Goal: Use online tool/utility: Use online tool/utility

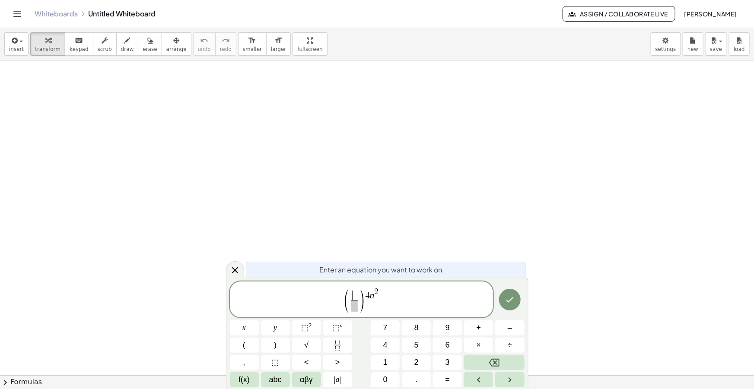
click at [356, 293] on span "​" at bounding box center [354, 296] width 6 height 10
click at [354, 307] on span "​" at bounding box center [354, 306] width 6 height 12
click at [352, 292] on span at bounding box center [354, 292] width 11 height 10
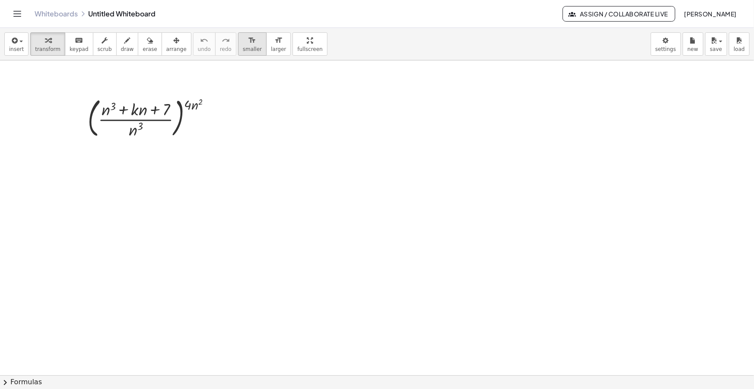
click at [243, 39] on div "format_size" at bounding box center [252, 40] width 19 height 10
click at [166, 36] on div "button" at bounding box center [176, 40] width 20 height 10
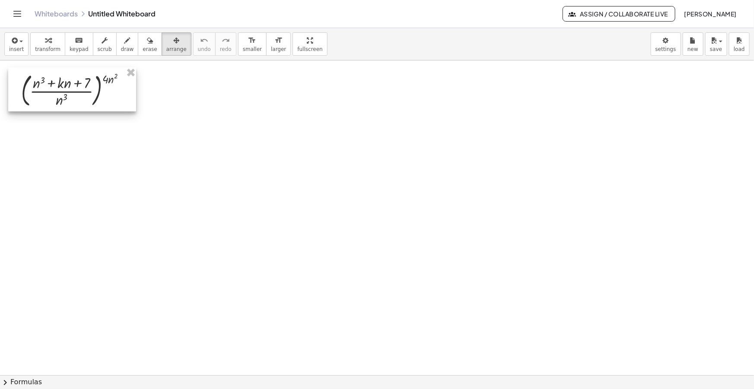
drag, startPoint x: 142, startPoint y: 125, endPoint x: 72, endPoint y: 99, distance: 74.3
click at [72, 99] on div at bounding box center [72, 89] width 128 height 44
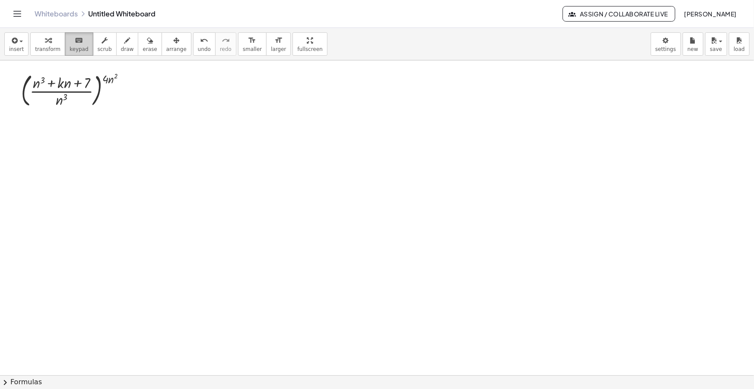
click at [75, 45] on icon "keyboard" at bounding box center [79, 40] width 8 height 10
click at [120, 93] on div at bounding box center [77, 90] width 120 height 40
click at [128, 90] on div at bounding box center [127, 90] width 8 height 8
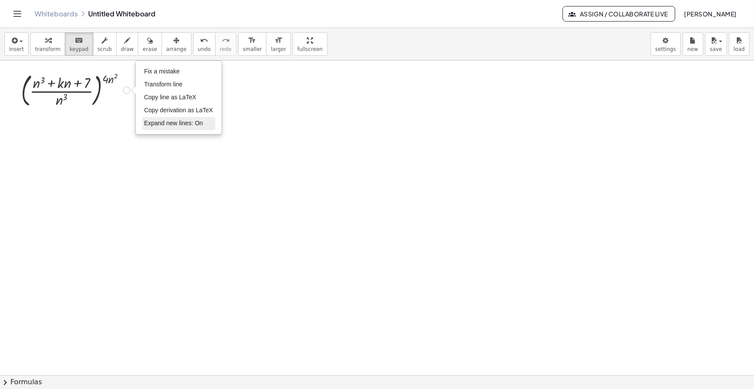
click at [169, 126] on span "Expand new lines: On" at bounding box center [173, 123] width 59 height 7
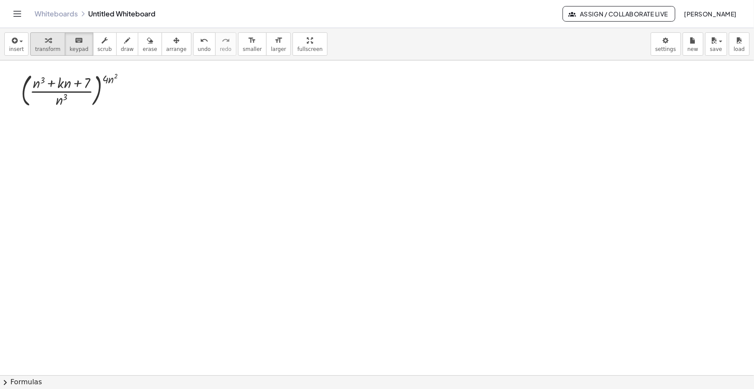
click at [46, 44] on icon "button" at bounding box center [48, 40] width 6 height 10
click at [69, 114] on icon at bounding box center [69, 116] width 9 height 9
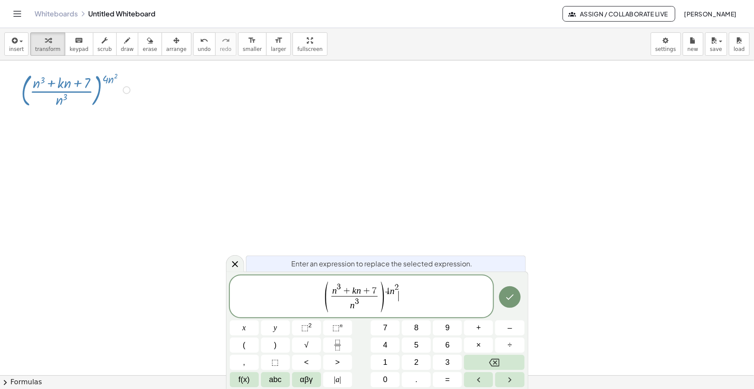
click at [422, 297] on span "( n 3 + k n + 7 n 3 ​ ) 4 n 2 ​" at bounding box center [362, 297] width 264 height 33
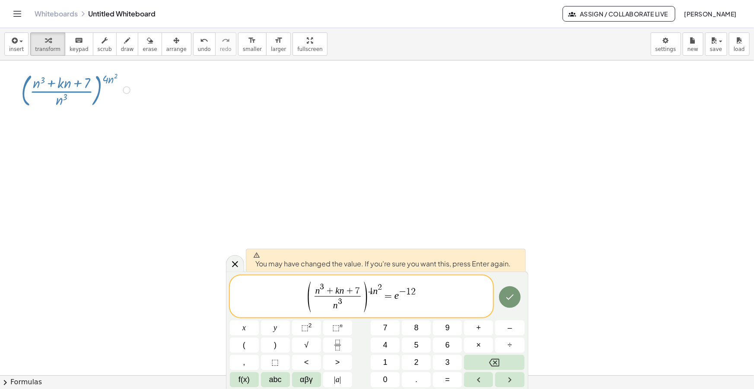
click at [433, 296] on span "( n 3 + k n + 7 n 3 ​ ) 4 n 2 = e − 1 2 ​" at bounding box center [362, 297] width 264 height 33
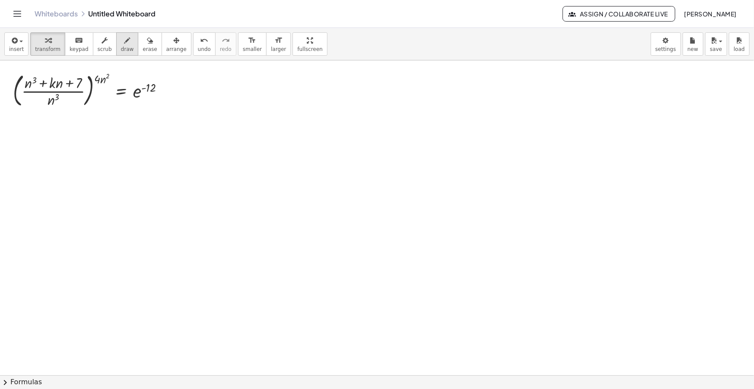
click at [121, 40] on div "button" at bounding box center [127, 40] width 13 height 10
click at [18, 43] on span "button" at bounding box center [19, 41] width 2 height 6
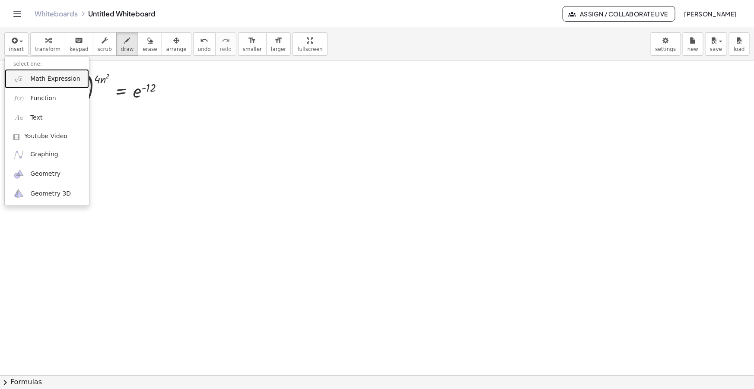
click at [62, 82] on span "Math Expression" at bounding box center [55, 79] width 50 height 9
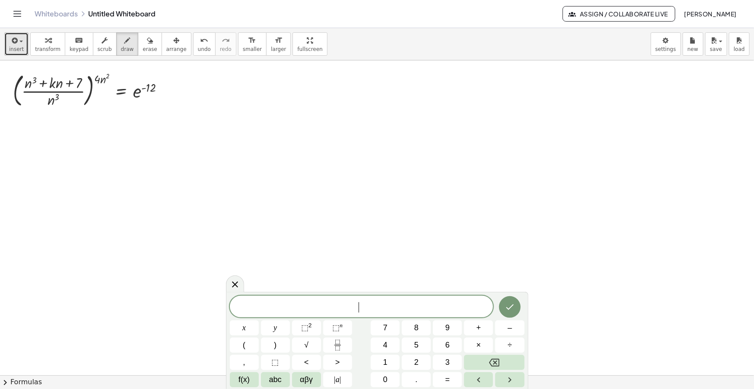
click at [25, 46] on button "insert" at bounding box center [16, 43] width 24 height 23
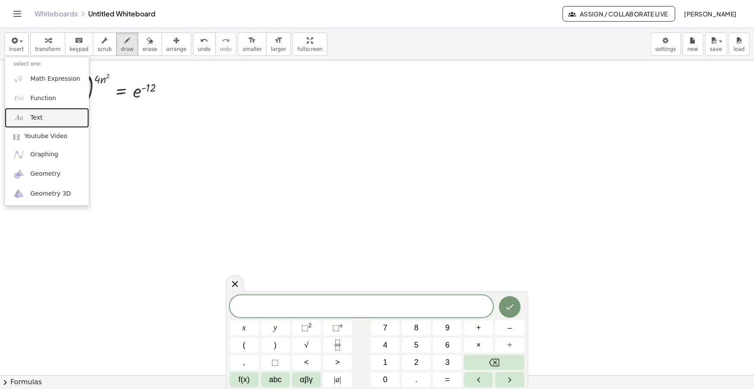
click at [42, 118] on link "Text" at bounding box center [47, 117] width 84 height 19
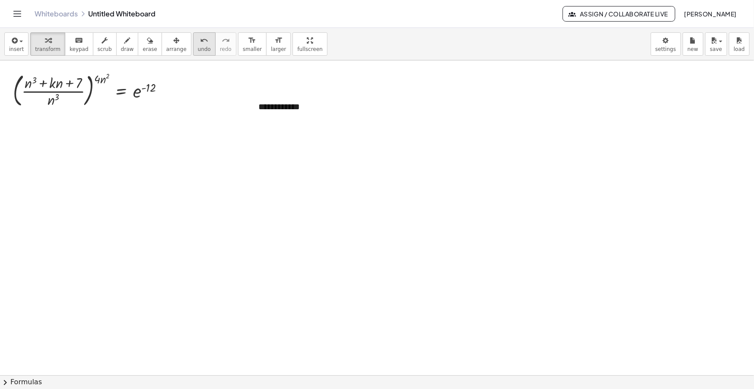
click at [169, 39] on div "button" at bounding box center [176, 40] width 20 height 10
drag, startPoint x: 376, startPoint y: 117, endPoint x: 319, endPoint y: 118, distance: 57.5
click at [319, 118] on icon at bounding box center [316, 116] width 11 height 11
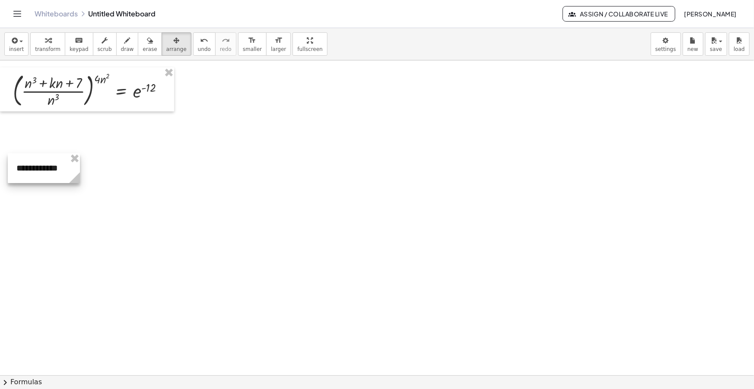
drag, startPoint x: 276, startPoint y: 112, endPoint x: 34, endPoint y: 173, distance: 249.3
click at [34, 173] on div at bounding box center [44, 168] width 72 height 30
click at [17, 41] on icon "button" at bounding box center [14, 40] width 8 height 10
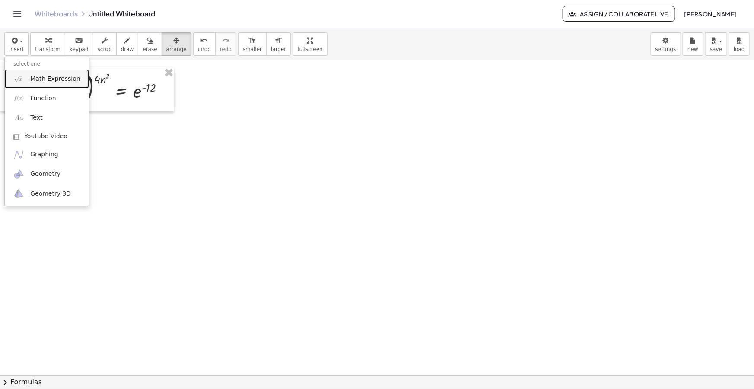
click at [53, 75] on span "Math Expression" at bounding box center [55, 79] width 50 height 9
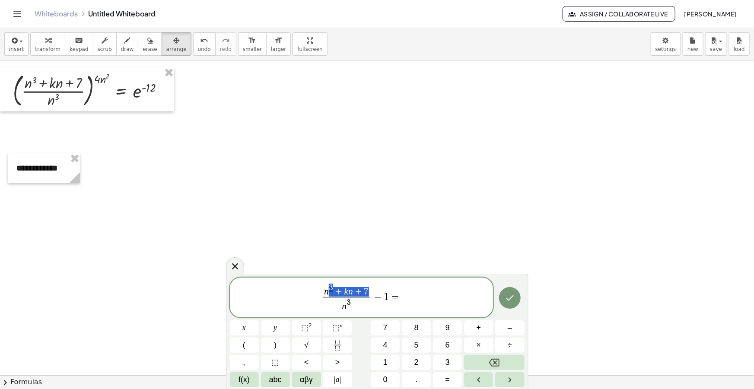
drag, startPoint x: 369, startPoint y: 297, endPoint x: 322, endPoint y: 296, distance: 46.3
drag, startPoint x: 354, startPoint y: 306, endPoint x: 319, endPoint y: 293, distance: 36.7
click at [431, 296] on span "n 3 + k n + 7 n 3 ​ − 1 = ​" at bounding box center [362, 298] width 264 height 31
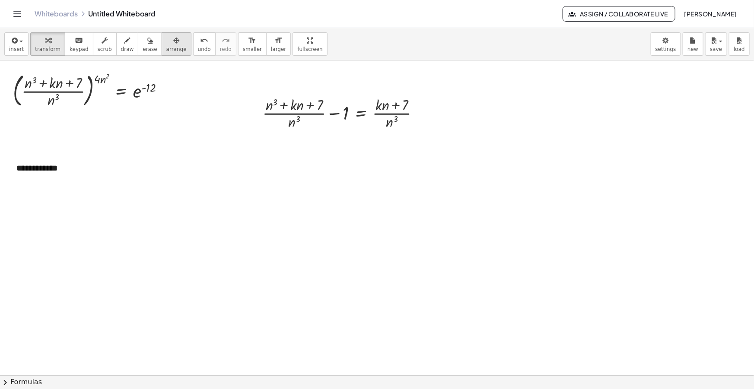
click at [167, 40] on div "button" at bounding box center [176, 40] width 20 height 10
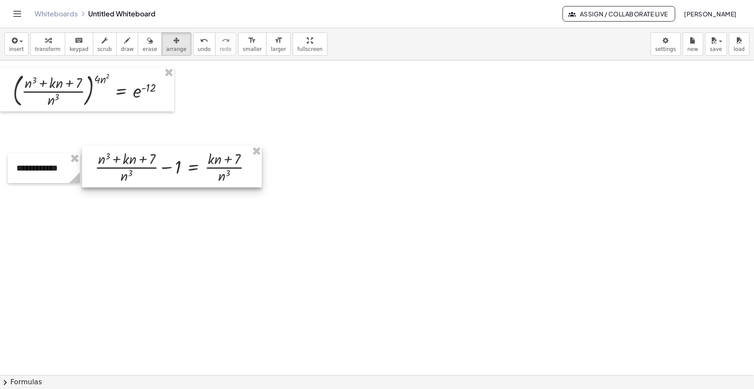
drag, startPoint x: 322, startPoint y: 111, endPoint x: 155, endPoint y: 165, distance: 175.8
click at [155, 165] on div at bounding box center [172, 166] width 180 height 41
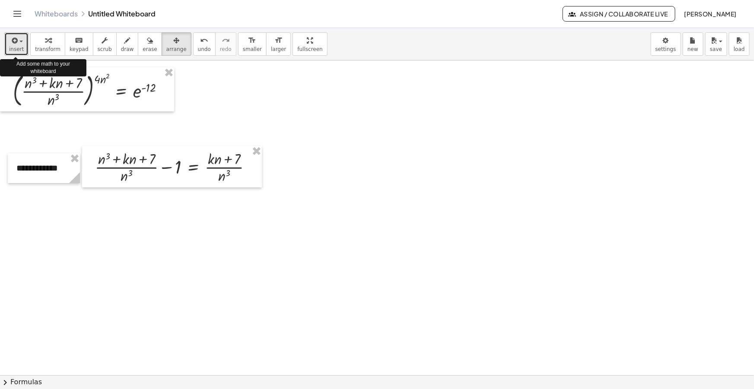
click at [20, 48] on span "insert" at bounding box center [16, 49] width 15 height 6
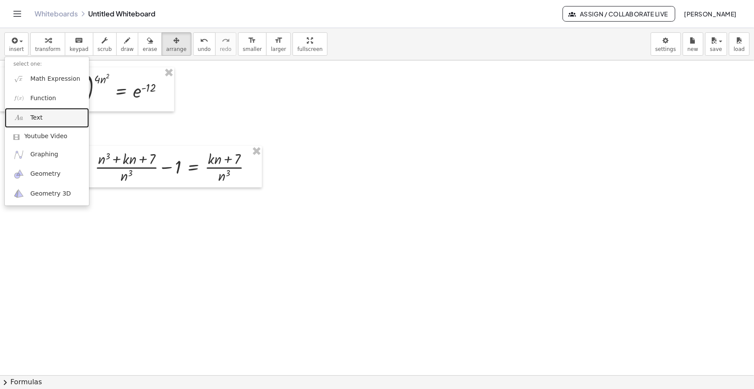
click at [48, 121] on link "Text" at bounding box center [47, 117] width 84 height 19
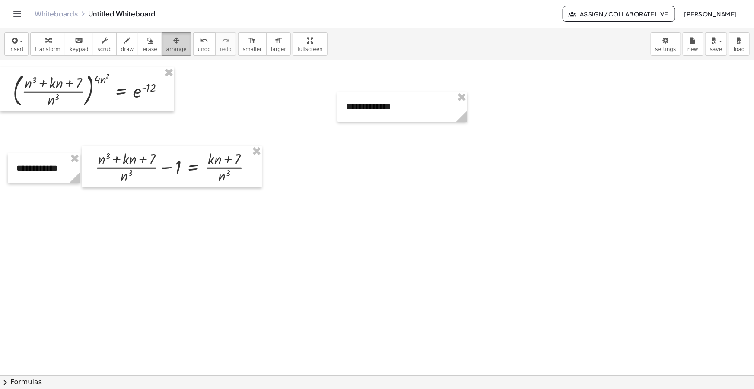
click at [171, 38] on button "arrange" at bounding box center [177, 43] width 30 height 23
drag, startPoint x: 462, startPoint y: 115, endPoint x: 414, endPoint y: 114, distance: 47.6
click at [417, 114] on circle at bounding box center [424, 118] width 15 height 15
drag, startPoint x: 298, startPoint y: 167, endPoint x: 54, endPoint y: 220, distance: 249.8
click at [54, 220] on div at bounding box center [45, 218] width 82 height 30
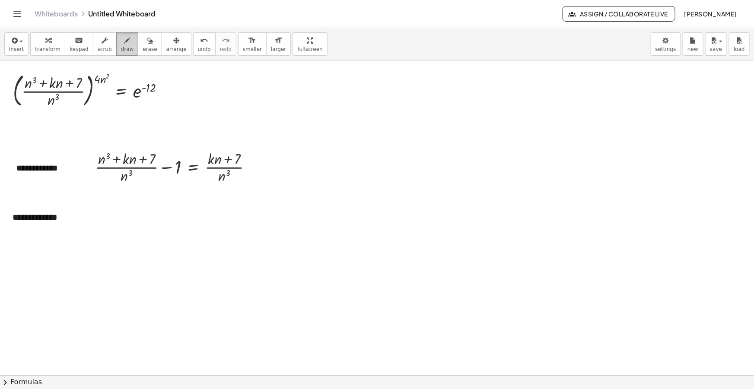
click at [121, 46] on span "draw" at bounding box center [127, 49] width 13 height 6
drag, startPoint x: 28, startPoint y: 274, endPoint x: 53, endPoint y: 269, distance: 25.0
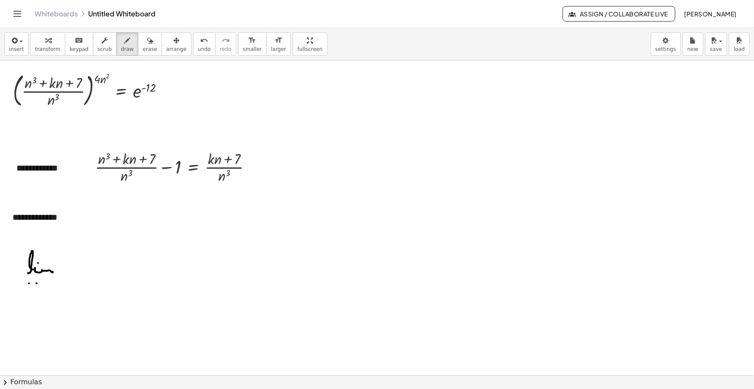
click at [12, 40] on icon "button" at bounding box center [14, 40] width 8 height 10
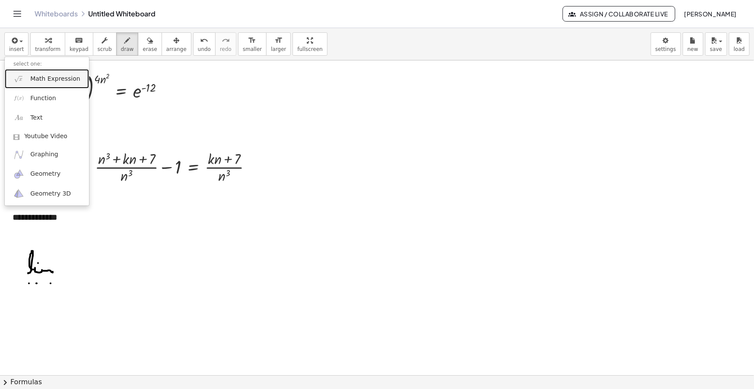
click at [38, 78] on span "Math Expression" at bounding box center [55, 79] width 50 height 9
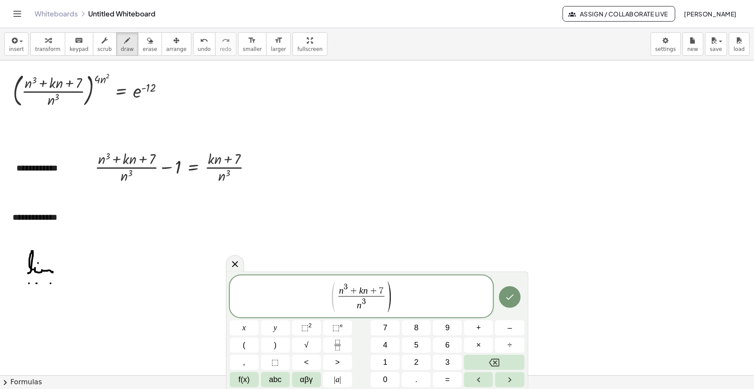
drag, startPoint x: 333, startPoint y: 293, endPoint x: 338, endPoint y: 311, distance: 18.6
click at [333, 294] on span "(" at bounding box center [333, 297] width 6 height 34
click at [416, 302] on span "( n 3 + k n + 7 n 3 ​ ) ​" at bounding box center [362, 297] width 264 height 33
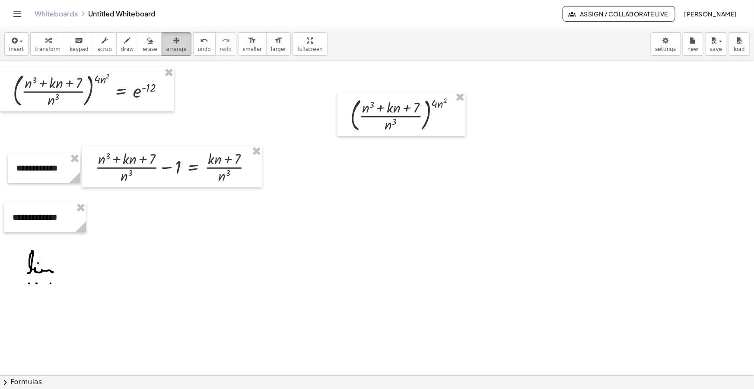
click at [166, 49] on span "arrange" at bounding box center [176, 49] width 20 height 6
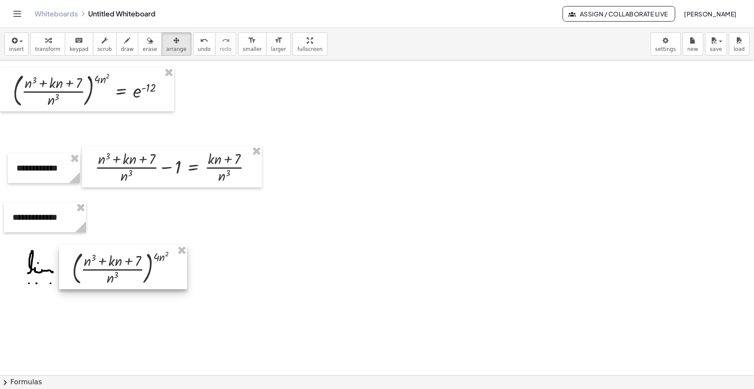
drag, startPoint x: 398, startPoint y: 112, endPoint x: 119, endPoint y: 265, distance: 318.2
click at [119, 265] on div at bounding box center [123, 267] width 128 height 44
click at [121, 33] on button "draw" at bounding box center [127, 43] width 22 height 23
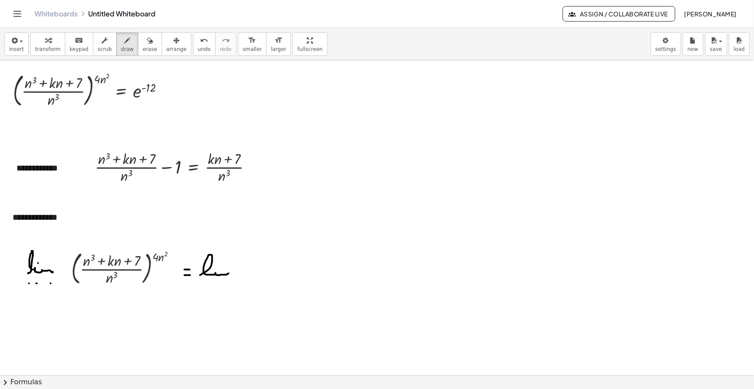
drag, startPoint x: 200, startPoint y: 275, endPoint x: 232, endPoint y: 272, distance: 32.1
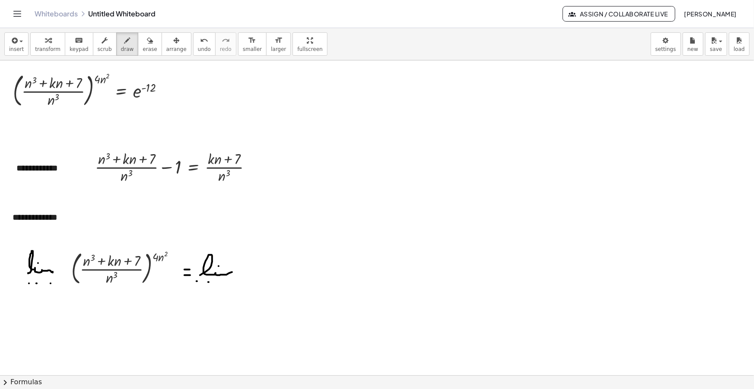
click at [16, 42] on icon "button" at bounding box center [14, 40] width 8 height 10
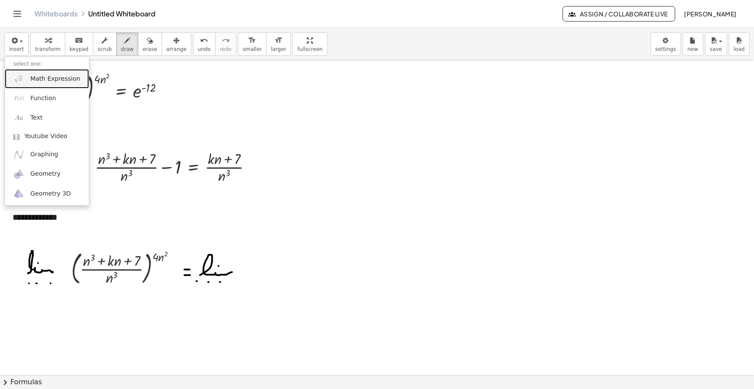
click at [47, 75] on span "Math Expression" at bounding box center [55, 79] width 50 height 9
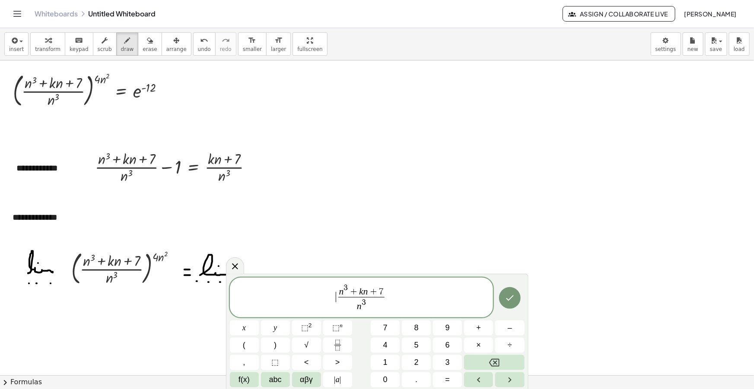
click at [335, 297] on span "​ n 3 + k n + 7 n 3 ​" at bounding box center [362, 298] width 264 height 31
click at [417, 293] on span "( ​ n 3 + k n + 7 n 3 ​ )" at bounding box center [362, 297] width 264 height 33
click at [355, 290] on span "+" at bounding box center [353, 292] width 11 height 10
click at [347, 297] on span "n 3" at bounding box center [361, 304] width 31 height 16
click at [347, 297] on span "(" at bounding box center [343, 299] width 6 height 29
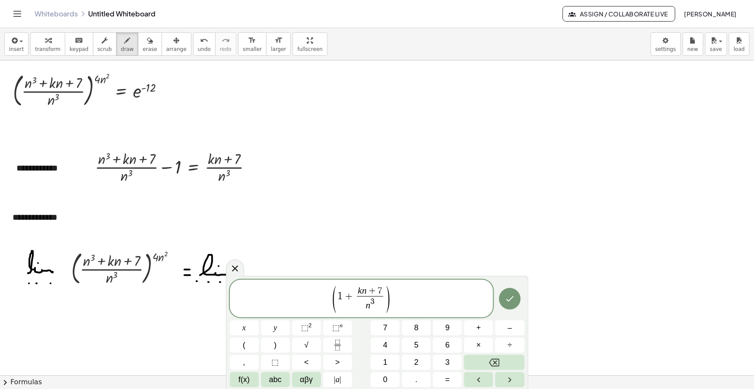
click at [436, 305] on span "( 1 + ​ k n + 7 n 3 ​ )" at bounding box center [362, 299] width 264 height 29
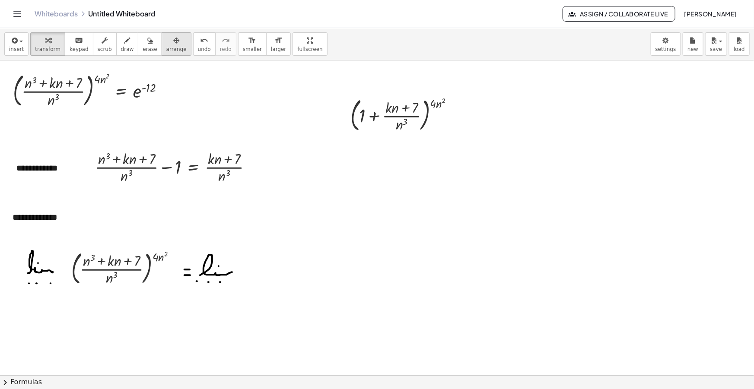
click at [166, 48] on span "arrange" at bounding box center [176, 49] width 20 height 6
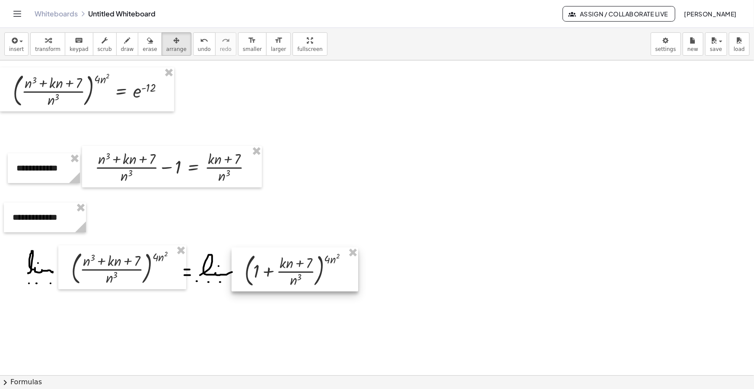
drag, startPoint x: 328, startPoint y: 201, endPoint x: 318, endPoint y: 259, distance: 59.2
click at [318, 259] on div at bounding box center [295, 270] width 127 height 44
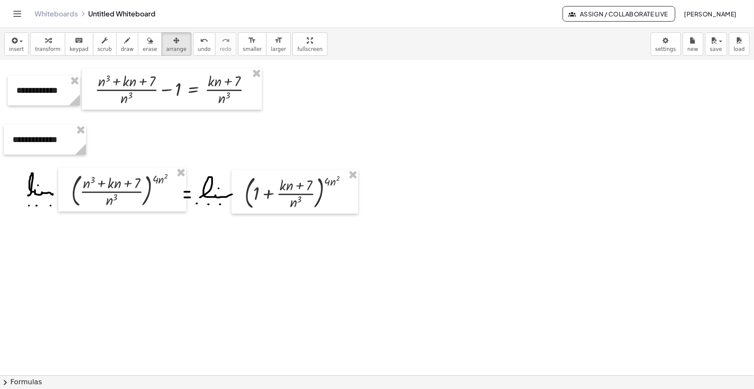
scroll to position [78, 0]
click at [121, 46] on span "draw" at bounding box center [127, 49] width 13 height 6
drag, startPoint x: 345, startPoint y: 192, endPoint x: 350, endPoint y: 192, distance: 4.8
click at [350, 192] on div at bounding box center [377, 325] width 754 height 686
click at [349, 200] on div at bounding box center [377, 325] width 754 height 686
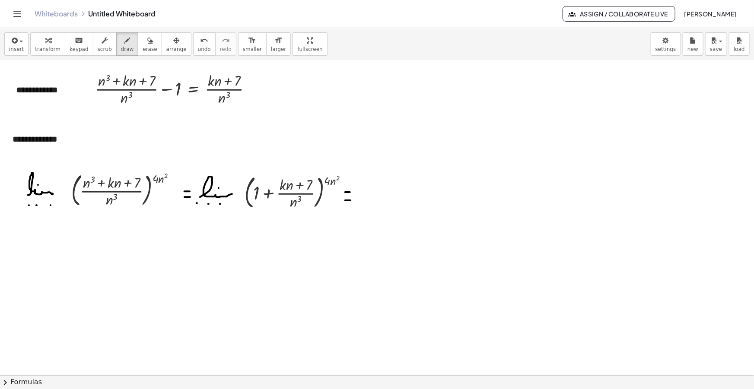
click at [350, 200] on div at bounding box center [377, 325] width 754 height 686
drag, startPoint x: 370, startPoint y: 194, endPoint x: 383, endPoint y: 202, distance: 14.8
click at [386, 205] on div at bounding box center [377, 325] width 754 height 686
click at [377, 192] on div at bounding box center [377, 325] width 754 height 686
click at [363, 216] on div at bounding box center [377, 325] width 754 height 686
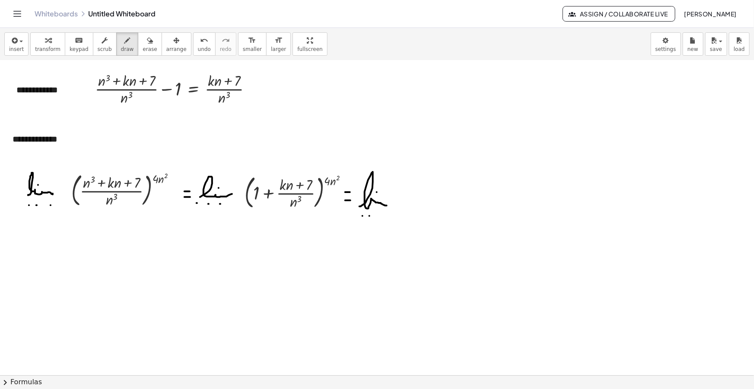
click at [370, 216] on div at bounding box center [377, 325] width 754 height 686
click at [378, 217] on div at bounding box center [377, 325] width 754 height 686
click at [23, 38] on button "insert" at bounding box center [16, 43] width 24 height 23
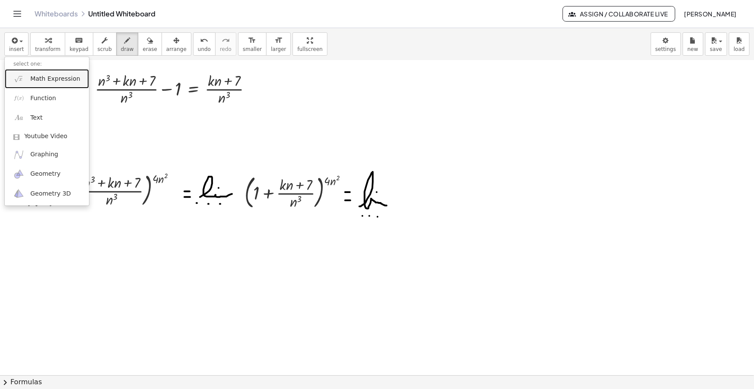
click at [37, 73] on link "Math Expression" at bounding box center [47, 78] width 84 height 19
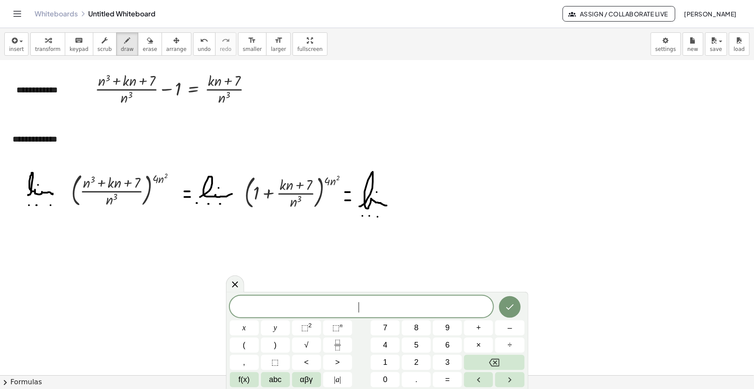
click at [372, 309] on span "​" at bounding box center [362, 308] width 264 height 12
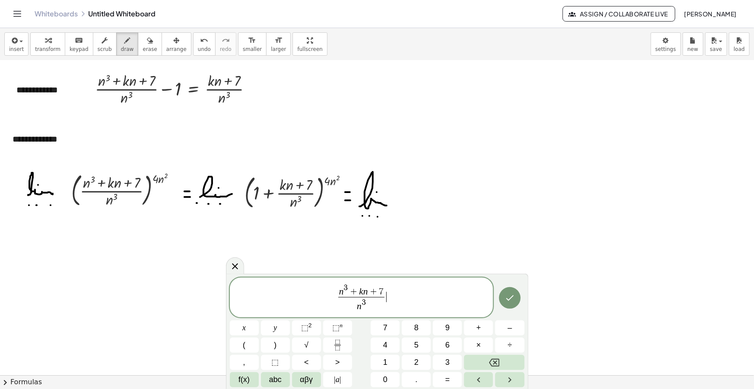
click at [359, 288] on span "n 3 + k n + 7" at bounding box center [361, 290] width 47 height 13
click at [346, 298] on span "​ k n + 7 n 3 ​" at bounding box center [362, 300] width 264 height 27
click at [386, 305] on span ")" at bounding box center [388, 299] width 6 height 29
click at [357, 294] on span "k n + 7" at bounding box center [370, 291] width 26 height 10
click at [350, 298] on span "(" at bounding box center [352, 298] width 6 height 29
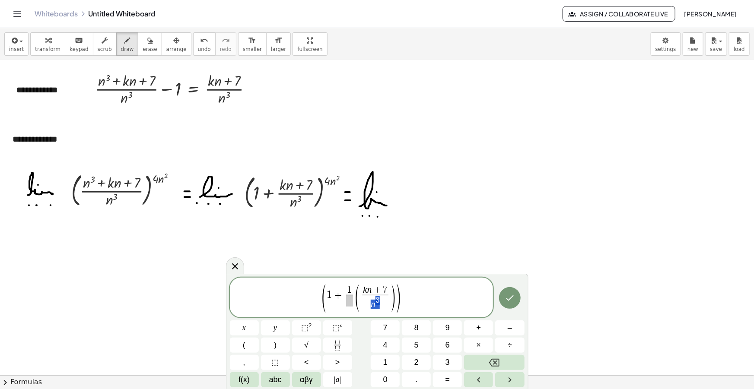
drag, startPoint x: 388, startPoint y: 297, endPoint x: 365, endPoint y: 296, distance: 23.4
click at [390, 299] on span ")" at bounding box center [393, 298] width 6 height 29
drag, startPoint x: 396, startPoint y: 299, endPoint x: 363, endPoint y: 301, distance: 33.4
click at [363, 301] on span "( 1 + 1 ​ ( k n + 7 n 3 ​ ) )" at bounding box center [362, 298] width 80 height 29
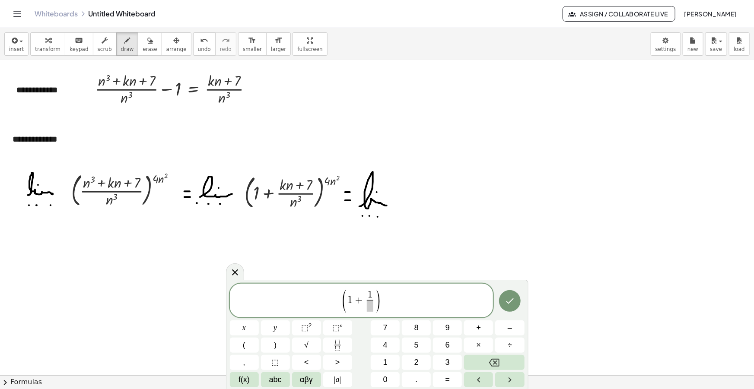
click at [368, 307] on span at bounding box center [370, 306] width 6 height 12
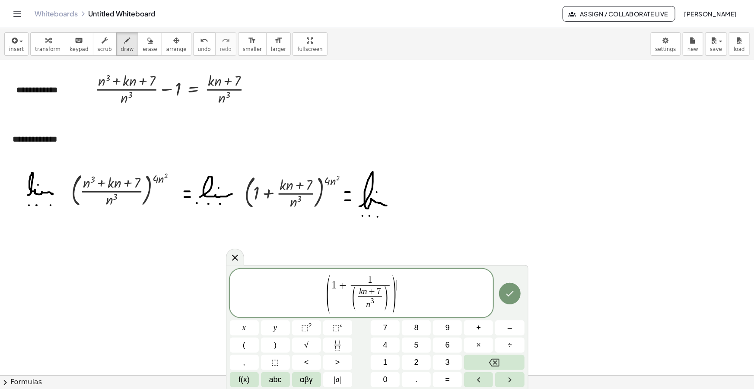
click at [401, 293] on span "( 1 + 1 ( k n + 7 n 3 ​ ) ​ ) ​" at bounding box center [362, 293] width 264 height 39
drag, startPoint x: 383, startPoint y: 298, endPoint x: 358, endPoint y: 294, distance: 25.3
click at [358, 294] on span "( k n + 7 n 3 ​ )" at bounding box center [370, 299] width 37 height 24
drag, startPoint x: 381, startPoint y: 290, endPoint x: 360, endPoint y: 290, distance: 20.7
drag, startPoint x: 375, startPoint y: 304, endPoint x: 366, endPoint y: 304, distance: 9.1
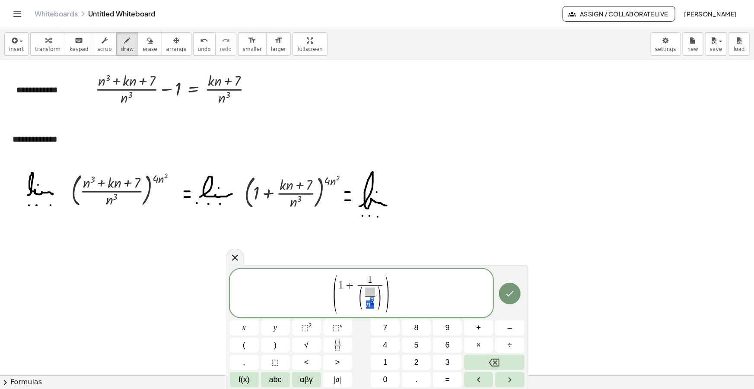
click at [366, 304] on span "n 3" at bounding box center [370, 303] width 10 height 14
click at [370, 292] on span at bounding box center [370, 295] width 24 height 8
drag, startPoint x: 384, startPoint y: 301, endPoint x: 363, endPoint y: 300, distance: 20.4
click at [363, 300] on span "( n 3 k n + 7 ​ )" at bounding box center [370, 299] width 37 height 24
click at [406, 286] on span "( 1 + 1 ( n 3 k n + 7 ​ ) ​ )" at bounding box center [362, 293] width 264 height 39
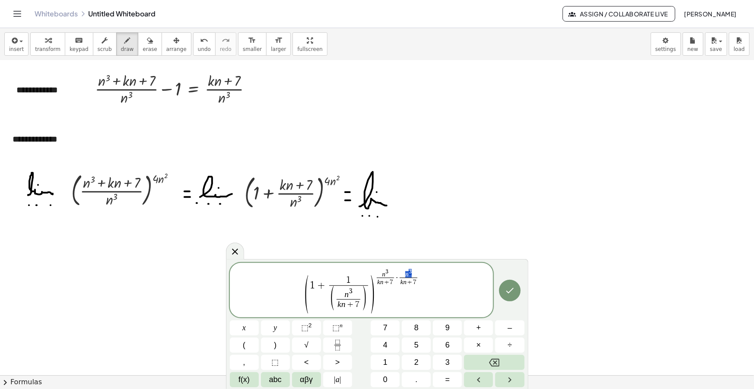
drag, startPoint x: 412, startPoint y: 273, endPoint x: 405, endPoint y: 274, distance: 7.0
click at [405, 274] on span "n 3" at bounding box center [408, 273] width 17 height 9
drag, startPoint x: 416, startPoint y: 282, endPoint x: 401, endPoint y: 282, distance: 14.3
click at [408, 271] on span at bounding box center [409, 272] width 8 height 6
click at [426, 275] on span "( 1 + 1 ( n 3 k n + 7 ​ ) ​ ) n 3 k n + 7 ​ · k n + 7 ​ n 3 ​" at bounding box center [362, 290] width 264 height 48
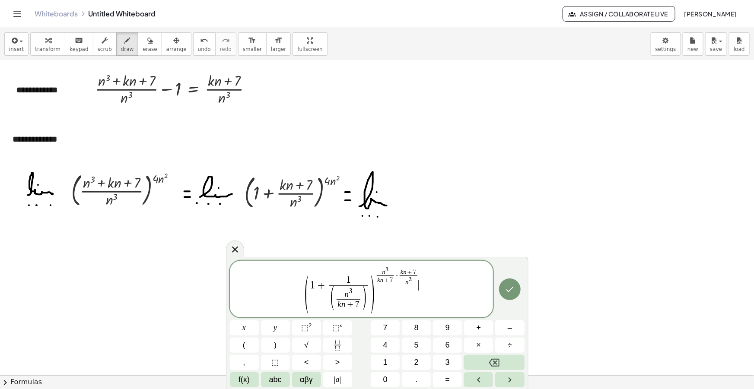
click at [424, 272] on span "( 1 + 1 ( n 3 k n + 7 ​ ) ​ ) n 3 k n + 7 ​ · k n + 7 n 3 ​ ​" at bounding box center [362, 290] width 264 height 48
click at [423, 274] on span "( 1 + 1 ( n 3 k n + 7 ​ ) ​ ) n 3 k n + 7 ​ · k n + 7 n 3 ​ ​" at bounding box center [362, 290] width 264 height 48
click at [417, 274] on span "k n + 7 n 3 ​" at bounding box center [408, 277] width 20 height 17
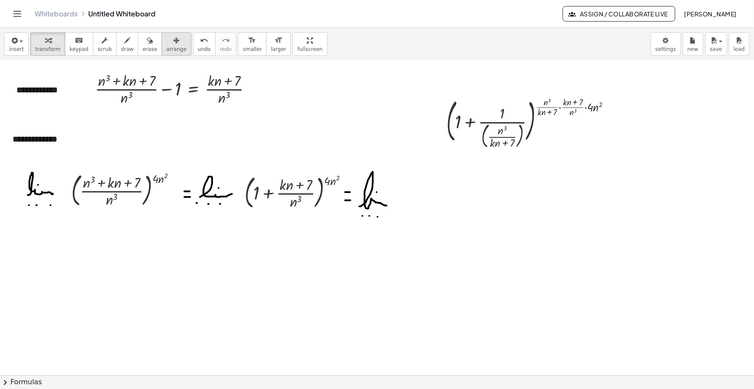
click at [166, 45] on div "button" at bounding box center [176, 40] width 20 height 10
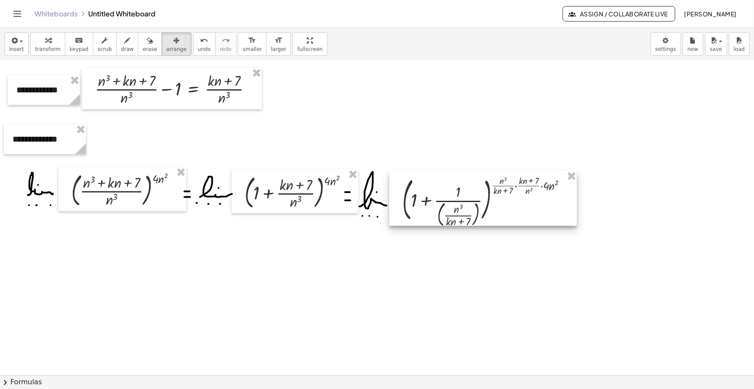
drag, startPoint x: 503, startPoint y: 134, endPoint x: 459, endPoint y: 182, distance: 65.2
click at [459, 182] on div at bounding box center [483, 198] width 188 height 55
click at [124, 39] on icon "button" at bounding box center [127, 40] width 6 height 10
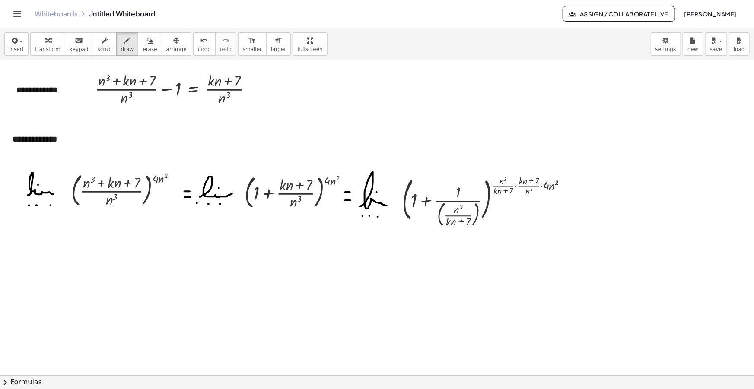
click at [569, 202] on div at bounding box center [377, 325] width 754 height 686
click at [569, 207] on div at bounding box center [377, 325] width 754 height 686
drag, startPoint x: 12, startPoint y: 252, endPoint x: 19, endPoint y: 252, distance: 7.4
click at [19, 252] on div at bounding box center [377, 325] width 754 height 686
drag, startPoint x: 11, startPoint y: 258, endPoint x: 20, endPoint y: 260, distance: 9.2
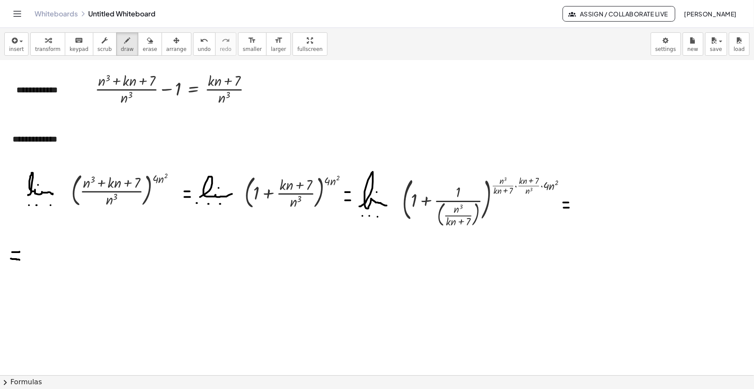
click at [20, 260] on div at bounding box center [377, 325] width 754 height 686
drag, startPoint x: 397, startPoint y: 221, endPoint x: 517, endPoint y: 197, distance: 122.6
click at [518, 196] on div at bounding box center [377, 325] width 754 height 686
drag, startPoint x: 470, startPoint y: 254, endPoint x: 473, endPoint y: 259, distance: 6.0
click at [473, 259] on div at bounding box center [377, 325] width 754 height 686
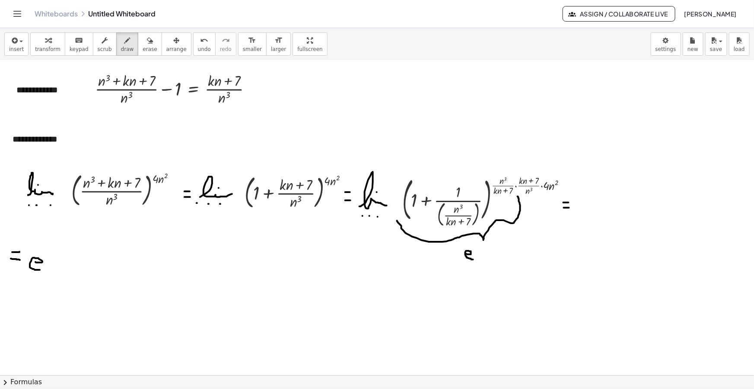
drag, startPoint x: 40, startPoint y: 262, endPoint x: 40, endPoint y: 270, distance: 7.3
click at [40, 270] on div at bounding box center [377, 325] width 754 height 686
drag, startPoint x: 35, startPoint y: 263, endPoint x: 29, endPoint y: 262, distance: 5.7
click at [29, 262] on div at bounding box center [377, 325] width 754 height 686
drag, startPoint x: 51, startPoint y: 255, endPoint x: 69, endPoint y: 256, distance: 17.7
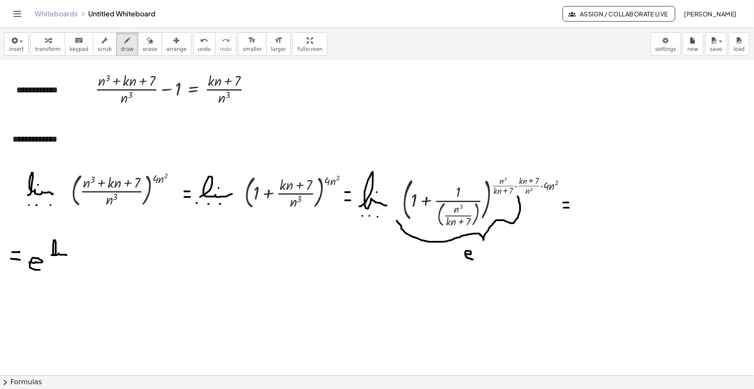
click at [69, 256] on div at bounding box center [377, 325] width 754 height 686
click at [61, 249] on div at bounding box center [377, 325] width 754 height 686
click at [54, 261] on div at bounding box center [377, 325] width 754 height 686
click at [61, 261] on div at bounding box center [377, 325] width 754 height 686
click at [69, 261] on div at bounding box center [377, 325] width 754 height 686
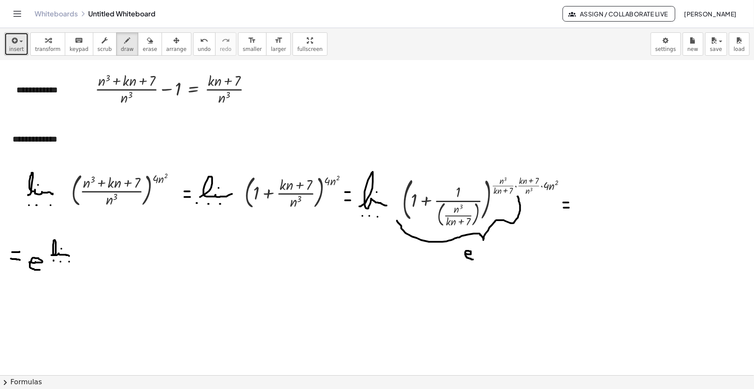
click at [16, 48] on span "insert" at bounding box center [16, 49] width 15 height 6
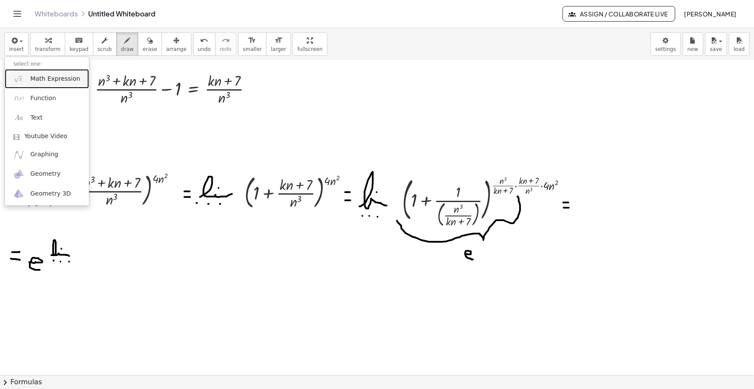
click at [47, 81] on span "Math Expression" at bounding box center [55, 79] width 50 height 9
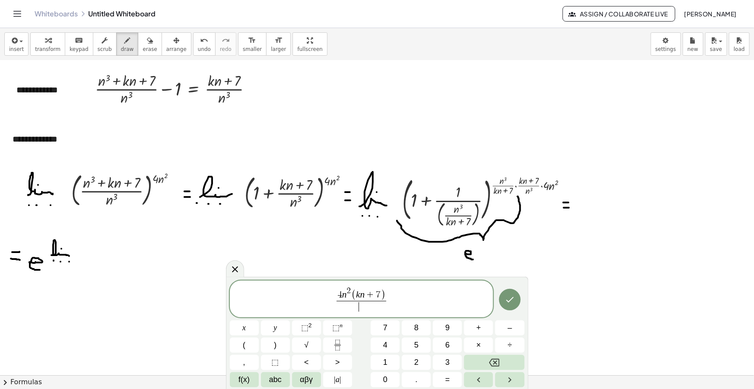
click at [369, 307] on span "​" at bounding box center [362, 307] width 50 height 12
drag, startPoint x: 394, startPoint y: 299, endPoint x: 346, endPoint y: 296, distance: 48.1
click at [346, 296] on span "4 n 2 ( k n + 7 ) n 3 ​" at bounding box center [362, 298] width 264 height 32
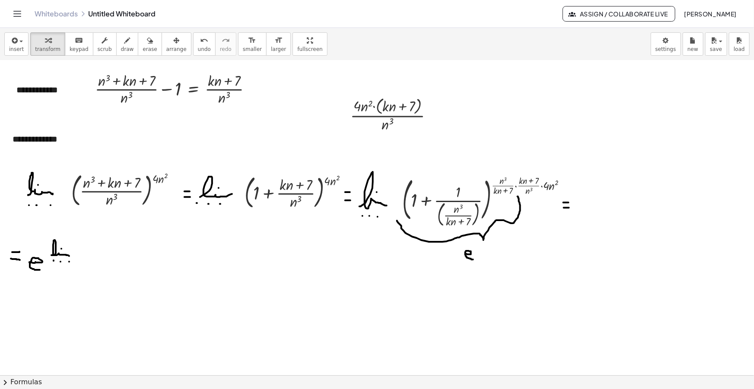
click at [171, 51] on button "arrange" at bounding box center [177, 43] width 30 height 23
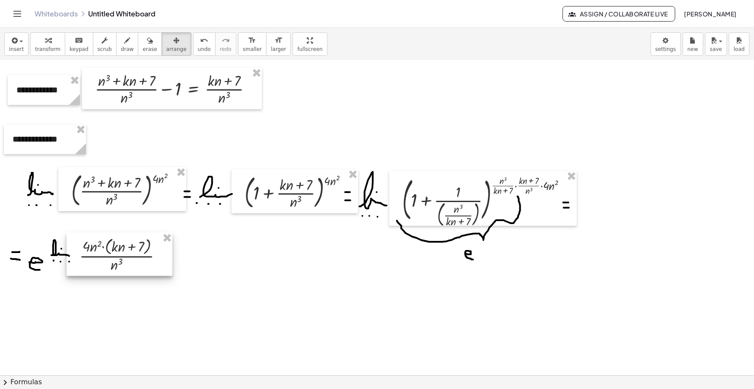
drag, startPoint x: 263, startPoint y: 209, endPoint x: 138, endPoint y: 261, distance: 135.0
click at [138, 261] on div at bounding box center [120, 254] width 106 height 43
click at [124, 41] on icon "button" at bounding box center [127, 40] width 6 height 10
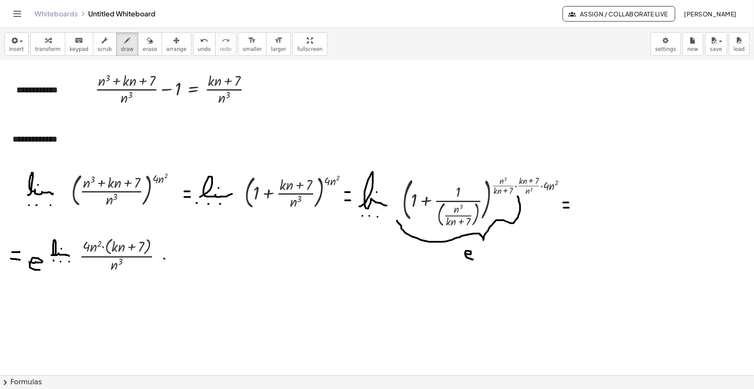
drag, startPoint x: 164, startPoint y: 258, endPoint x: 170, endPoint y: 258, distance: 6.1
click at [170, 258] on div at bounding box center [377, 325] width 754 height 686
drag, startPoint x: 160, startPoint y: 267, endPoint x: 169, endPoint y: 267, distance: 9.5
click at [169, 267] on div at bounding box center [377, 325] width 754 height 686
click at [161, 259] on div at bounding box center [377, 325] width 754 height 686
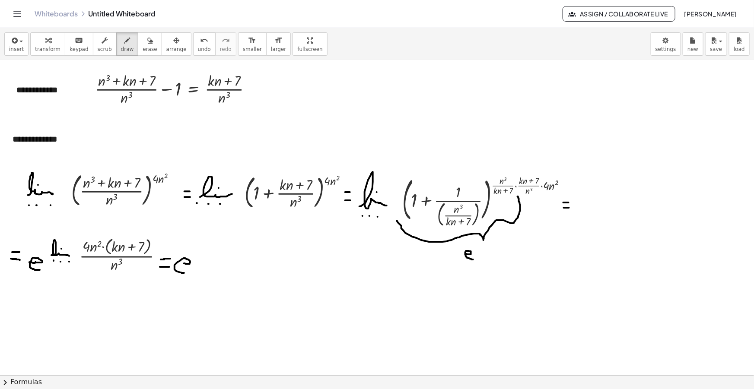
drag, startPoint x: 190, startPoint y: 264, endPoint x: 188, endPoint y: 272, distance: 8.3
click at [188, 272] on div at bounding box center [377, 325] width 754 height 686
drag, startPoint x: 185, startPoint y: 265, endPoint x: 175, endPoint y: 264, distance: 10.0
click at [175, 264] on div at bounding box center [377, 325] width 754 height 686
drag, startPoint x: 199, startPoint y: 258, endPoint x: 220, endPoint y: 259, distance: 21.6
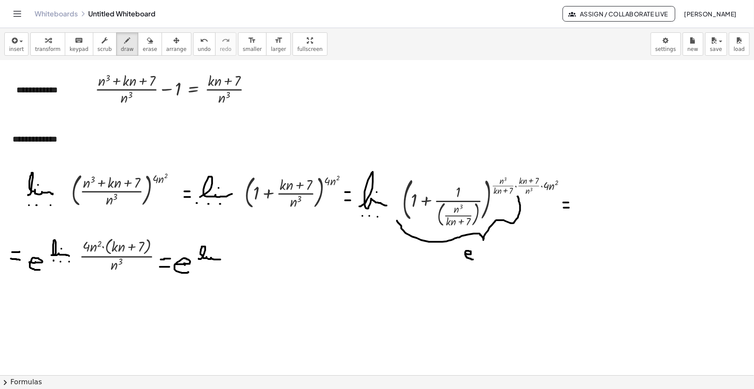
click at [220, 259] on div at bounding box center [377, 325] width 754 height 686
click at [212, 252] on div at bounding box center [377, 325] width 754 height 686
click at [199, 265] on div at bounding box center [377, 325] width 754 height 686
click at [208, 265] on div at bounding box center [377, 325] width 754 height 686
click at [220, 265] on div at bounding box center [377, 325] width 754 height 686
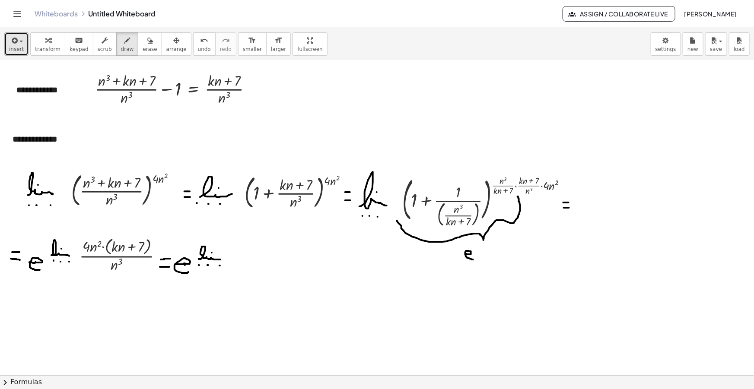
click at [20, 44] on div "button" at bounding box center [16, 40] width 15 height 10
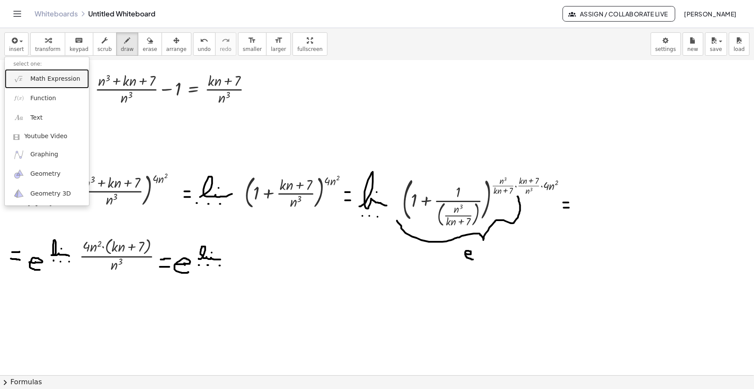
click at [41, 77] on span "Math Expression" at bounding box center [55, 79] width 50 height 9
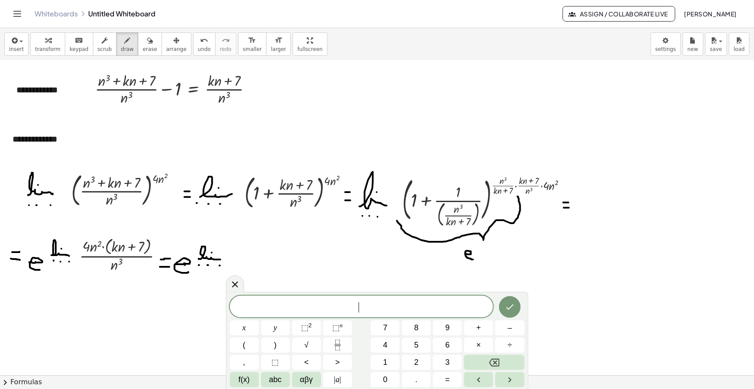
click at [384, 306] on span "​" at bounding box center [362, 308] width 264 height 12
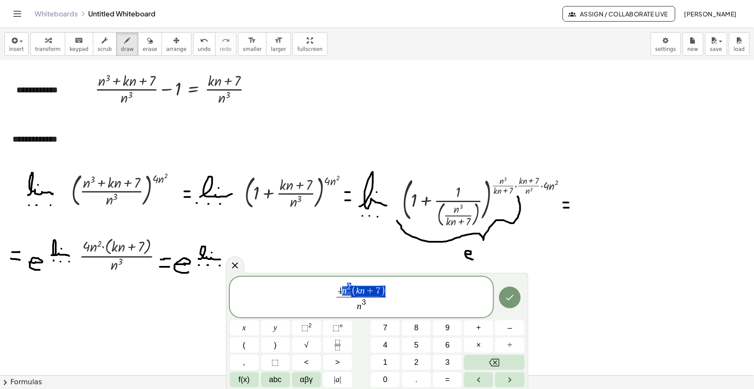
drag, startPoint x: 386, startPoint y: 289, endPoint x: 336, endPoint y: 292, distance: 49.4
click at [337, 292] on span "4 n 2 ( k n + 7 )" at bounding box center [362, 290] width 50 height 14
drag, startPoint x: 389, startPoint y: 296, endPoint x: 300, endPoint y: 294, distance: 88.6
click at [300, 294] on span "4 k n 3 + 2 8 n 2 n 3 ​" at bounding box center [362, 298] width 264 height 31
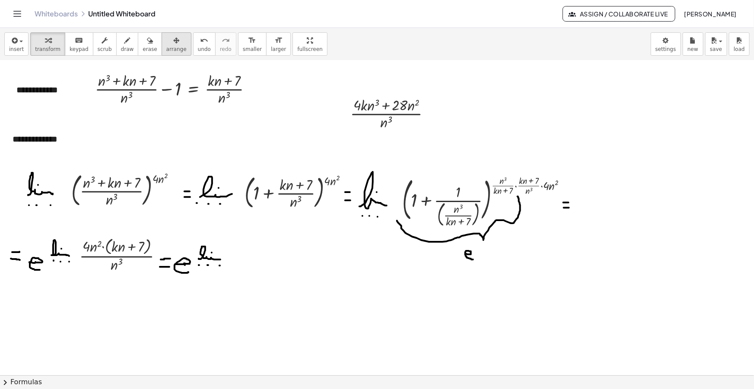
click at [166, 46] on span "arrange" at bounding box center [176, 49] width 20 height 6
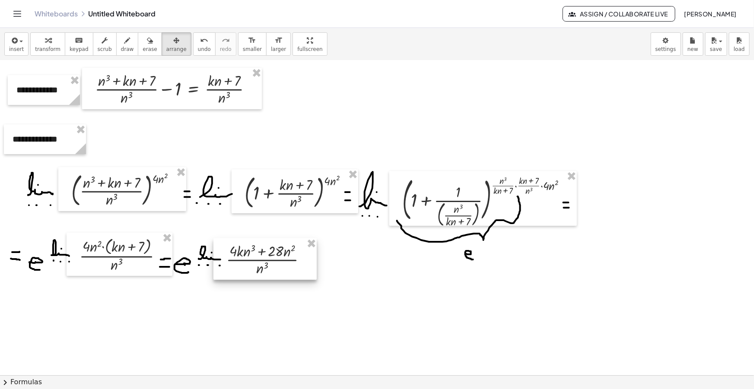
drag, startPoint x: 386, startPoint y: 127, endPoint x: 263, endPoint y: 272, distance: 190.1
click at [263, 272] on div at bounding box center [264, 259] width 103 height 41
click at [121, 47] on span "draw" at bounding box center [127, 49] width 13 height 6
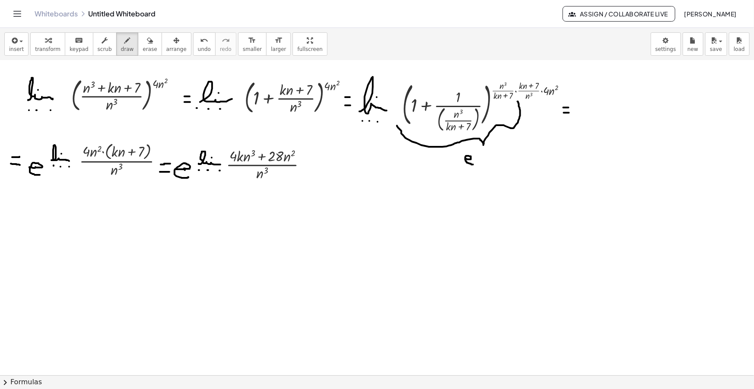
scroll to position [196, 0]
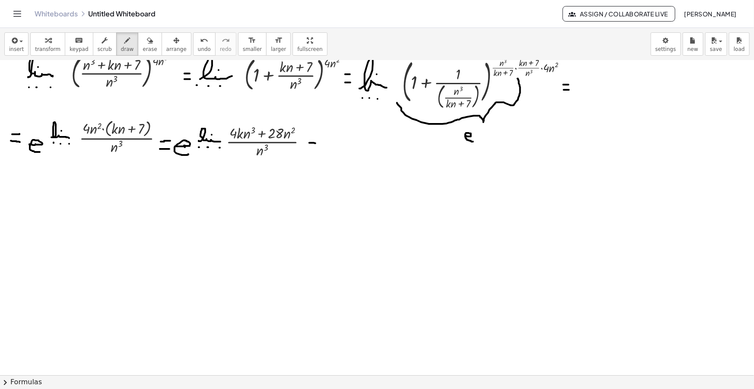
drag, startPoint x: 309, startPoint y: 143, endPoint x: 315, endPoint y: 143, distance: 6.1
click at [315, 143] on div at bounding box center [377, 207] width 754 height 686
drag, startPoint x: 309, startPoint y: 148, endPoint x: 65, endPoint y: 194, distance: 248.4
click at [315, 148] on div at bounding box center [377, 207] width 754 height 686
drag, startPoint x: 6, startPoint y: 203, endPoint x: 13, endPoint y: 203, distance: 6.1
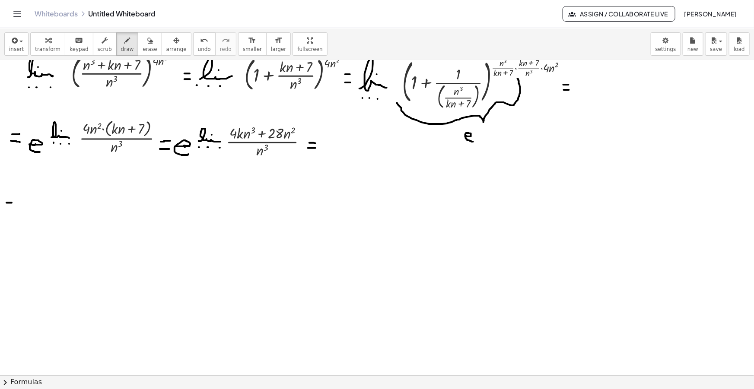
click at [13, 203] on div at bounding box center [377, 207] width 754 height 686
drag, startPoint x: 6, startPoint y: 211, endPoint x: 16, endPoint y: 212, distance: 9.2
click at [16, 212] on div at bounding box center [377, 207] width 754 height 686
drag, startPoint x: 25, startPoint y: 207, endPoint x: 35, endPoint y: 211, distance: 9.9
click at [35, 211] on div at bounding box center [377, 207] width 754 height 686
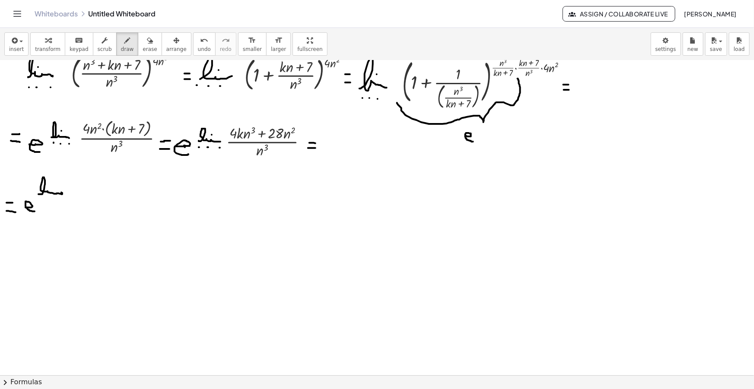
drag, startPoint x: 40, startPoint y: 194, endPoint x: 60, endPoint y: 192, distance: 20.0
click at [61, 192] on div at bounding box center [377, 207] width 754 height 686
drag, startPoint x: 52, startPoint y: 187, endPoint x: 49, endPoint y: 191, distance: 5.9
click at [52, 187] on div at bounding box center [377, 207] width 754 height 686
click at [39, 199] on div at bounding box center [377, 207] width 754 height 686
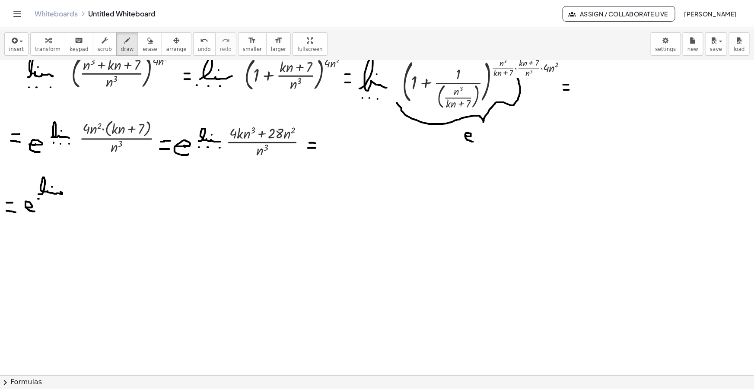
click at [45, 200] on div at bounding box center [377, 207] width 754 height 686
click at [55, 198] on div at bounding box center [377, 207] width 754 height 686
click at [16, 43] on icon "button" at bounding box center [14, 40] width 8 height 10
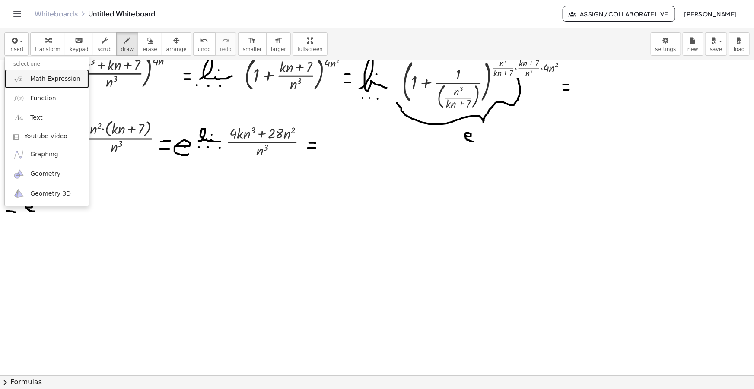
click at [54, 75] on span "Math Expression" at bounding box center [55, 79] width 50 height 9
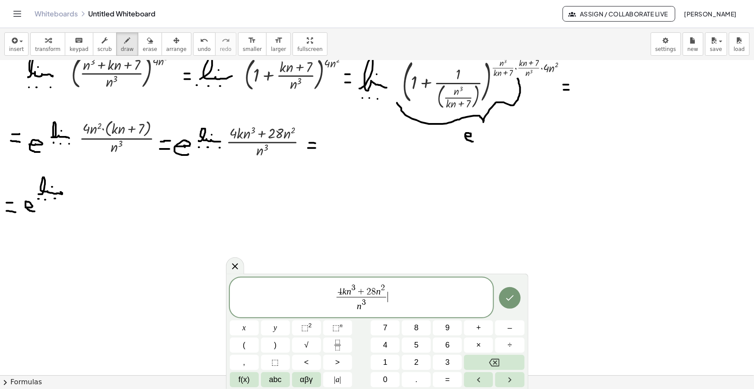
click at [354, 293] on span "4 k n 3 + 2 8 n 2" at bounding box center [361, 290] width 49 height 13
click at [383, 290] on span ")" at bounding box center [383, 290] width 5 height 16
click at [337, 288] on span "​ ( 4 k + 2 8 n 2 )" at bounding box center [361, 289] width 50 height 15
click at [384, 291] on span "2" at bounding box center [383, 287] width 4 height 8
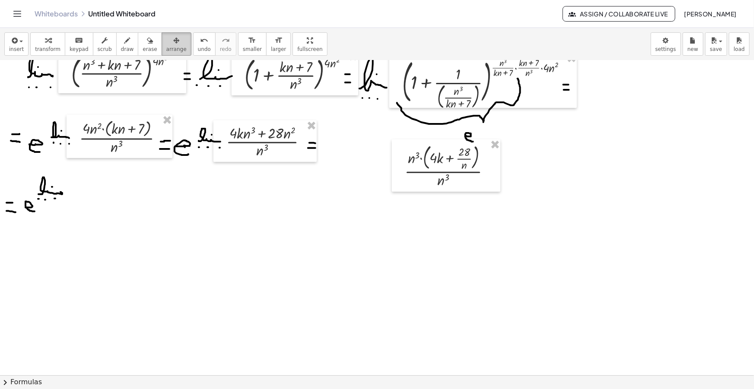
click at [166, 46] on span "arrange" at bounding box center [176, 49] width 20 height 6
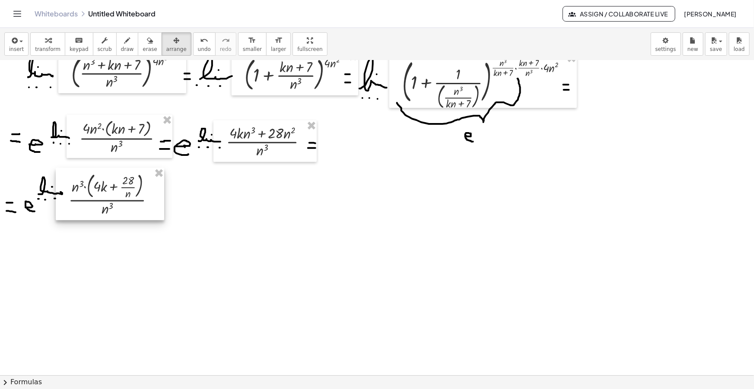
drag, startPoint x: 436, startPoint y: 173, endPoint x: 97, endPoint y: 203, distance: 339.7
click at [97, 203] on div at bounding box center [110, 194] width 108 height 52
click at [121, 35] on div "button" at bounding box center [127, 40] width 13 height 10
drag, startPoint x: 161, startPoint y: 201, endPoint x: 166, endPoint y: 202, distance: 5.3
click at [166, 202] on div at bounding box center [377, 207] width 754 height 686
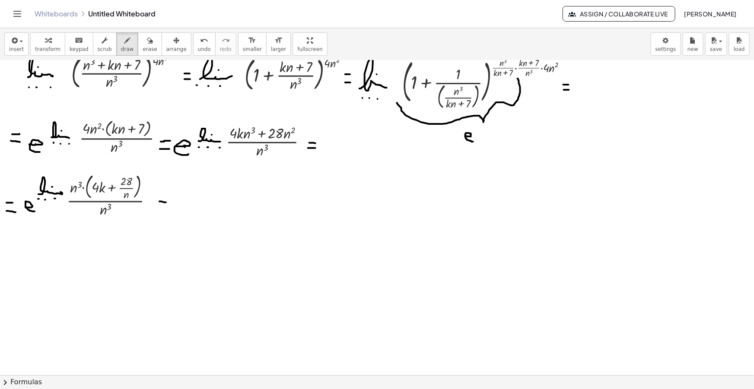
click at [162, 209] on div at bounding box center [377, 207] width 754 height 686
drag, startPoint x: 174, startPoint y: 207, endPoint x: 182, endPoint y: 214, distance: 10.4
click at [182, 214] on div at bounding box center [377, 207] width 754 height 686
drag, startPoint x: 192, startPoint y: 194, endPoint x: 206, endPoint y: 195, distance: 13.9
click at [206, 195] on div at bounding box center [377, 207] width 754 height 686
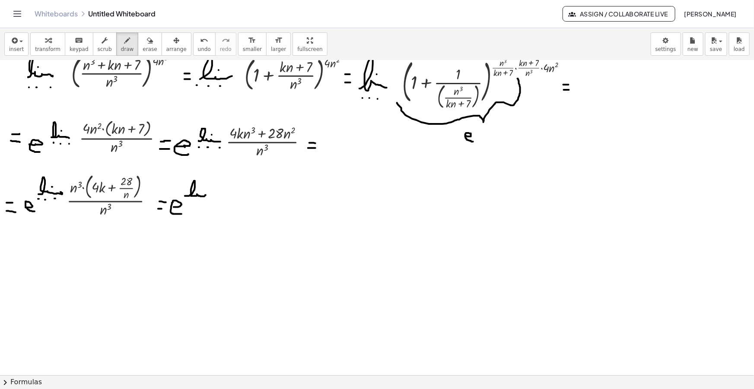
click at [201, 190] on div at bounding box center [377, 207] width 754 height 686
click at [191, 202] on div at bounding box center [377, 207] width 754 height 686
click at [198, 201] on div at bounding box center [377, 207] width 754 height 686
click at [205, 201] on div at bounding box center [377, 207] width 754 height 686
drag, startPoint x: 70, startPoint y: 181, endPoint x: 80, endPoint y: 188, distance: 11.5
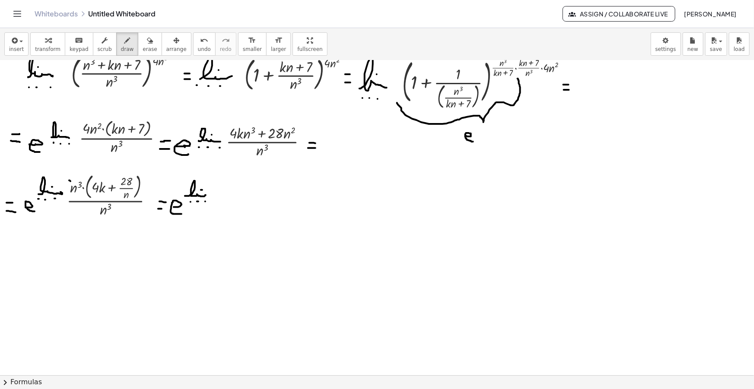
click at [80, 188] on div at bounding box center [377, 207] width 754 height 686
drag, startPoint x: 100, startPoint y: 206, endPoint x: 114, endPoint y: 215, distance: 16.5
click at [114, 215] on div at bounding box center [377, 207] width 754 height 686
drag, startPoint x: 120, startPoint y: 168, endPoint x: 134, endPoint y: 171, distance: 14.9
click at [127, 174] on div at bounding box center [377, 207] width 754 height 686
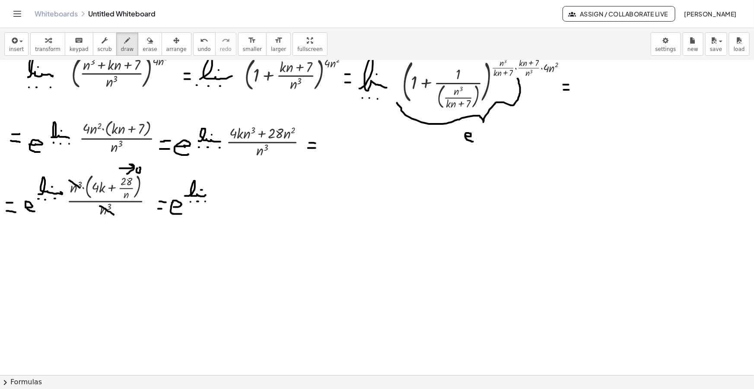
click at [138, 169] on div at bounding box center [377, 207] width 754 height 686
click at [14, 43] on icon "button" at bounding box center [14, 40] width 8 height 10
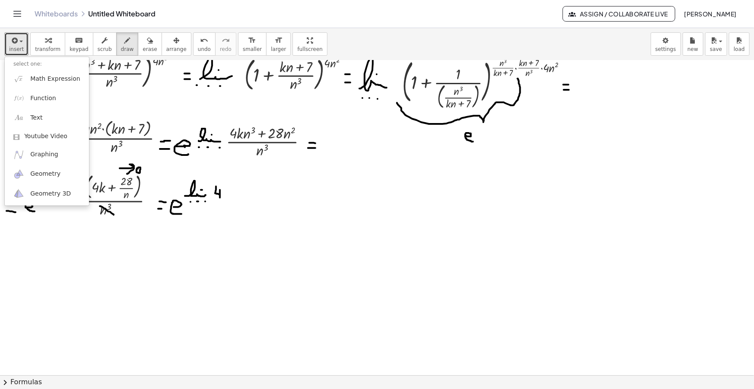
drag, startPoint x: 216, startPoint y: 187, endPoint x: 220, endPoint y: 198, distance: 11.1
click at [220, 198] on div at bounding box center [377, 207] width 754 height 686
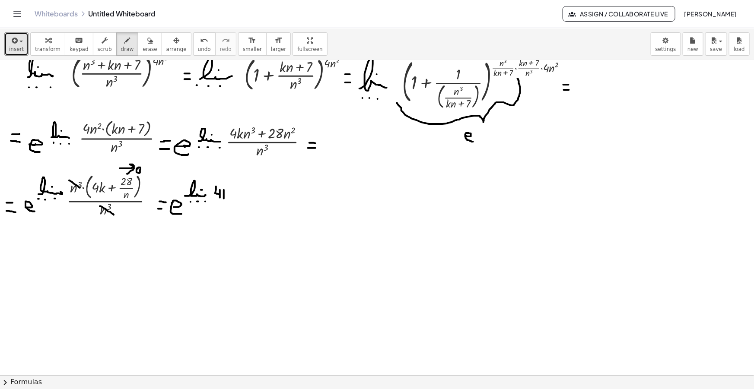
drag, startPoint x: 224, startPoint y: 190, endPoint x: 224, endPoint y: 198, distance: 8.2
click at [224, 198] on div at bounding box center [377, 207] width 754 height 686
click at [226, 194] on div at bounding box center [377, 207] width 754 height 686
drag, startPoint x: 224, startPoint y: 196, endPoint x: 229, endPoint y: 199, distance: 5.9
click at [229, 199] on div at bounding box center [377, 207] width 754 height 686
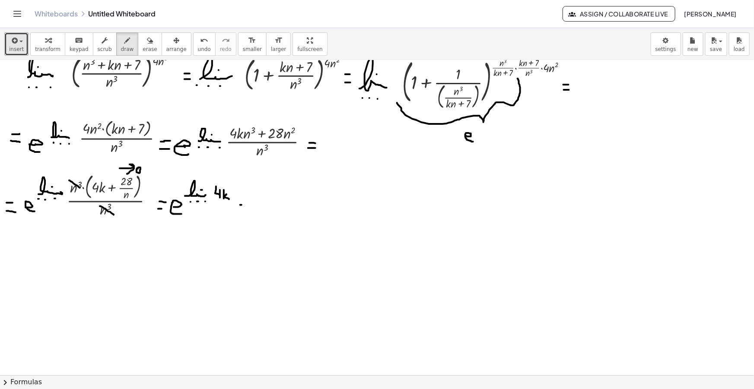
drag, startPoint x: 240, startPoint y: 205, endPoint x: 249, endPoint y: 204, distance: 8.2
click at [249, 204] on div at bounding box center [377, 207] width 754 height 686
drag, startPoint x: 242, startPoint y: 210, endPoint x: 250, endPoint y: 210, distance: 7.8
click at [250, 210] on div at bounding box center [377, 207] width 754 height 686
click at [19, 35] on div "button" at bounding box center [16, 40] width 15 height 10
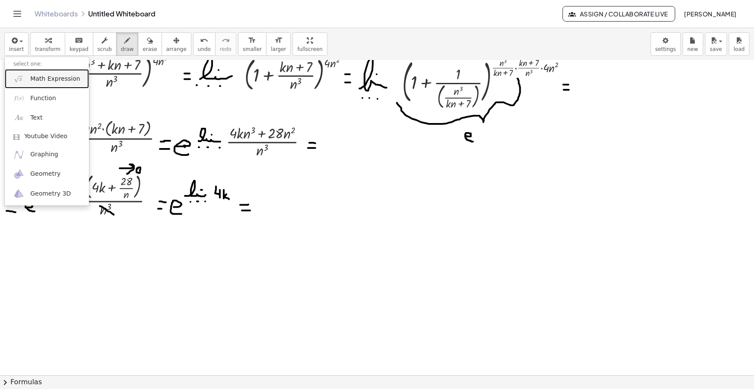
click at [38, 78] on span "Math Expression" at bounding box center [55, 79] width 50 height 9
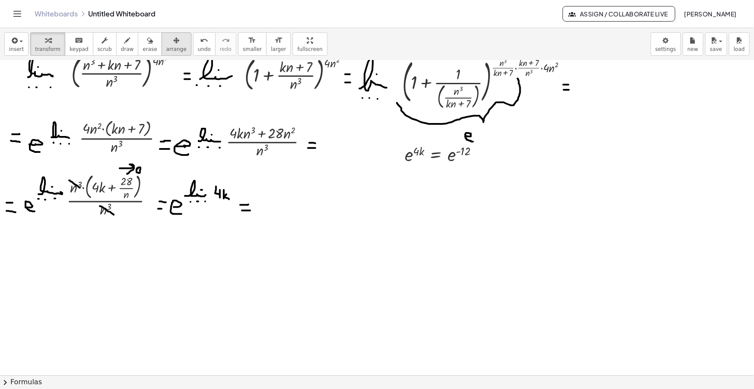
click at [166, 47] on span "arrange" at bounding box center [176, 49] width 20 height 6
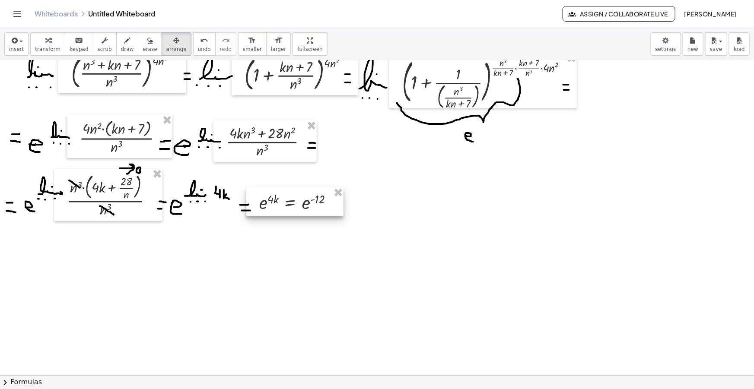
drag, startPoint x: 424, startPoint y: 147, endPoint x: 278, endPoint y: 194, distance: 153.3
click at [278, 194] on div at bounding box center [294, 202] width 97 height 29
click at [121, 48] on span "draw" at bounding box center [127, 49] width 13 height 6
click at [359, 207] on div at bounding box center [377, 207] width 754 height 686
drag, startPoint x: 348, startPoint y: 205, endPoint x: 350, endPoint y: 197, distance: 8.0
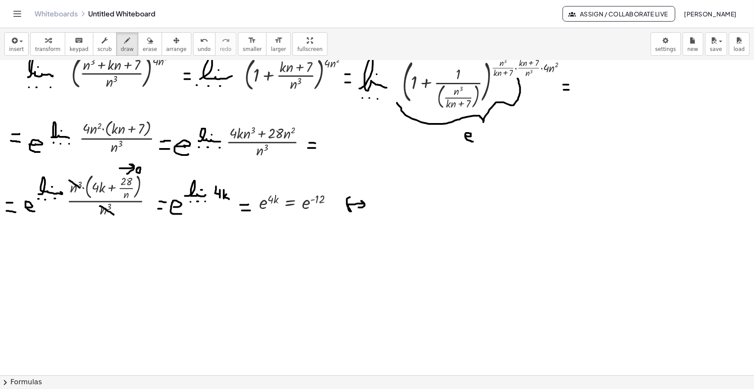
click at [350, 197] on div at bounding box center [377, 207] width 754 height 686
click at [16, 42] on icon "button" at bounding box center [14, 40] width 8 height 10
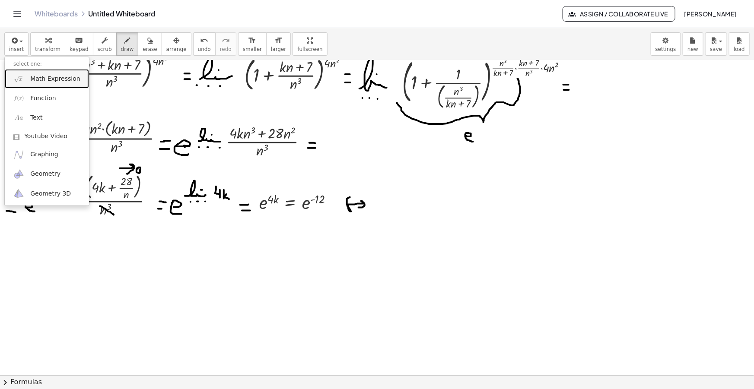
click at [32, 82] on span "Math Expression" at bounding box center [55, 79] width 50 height 9
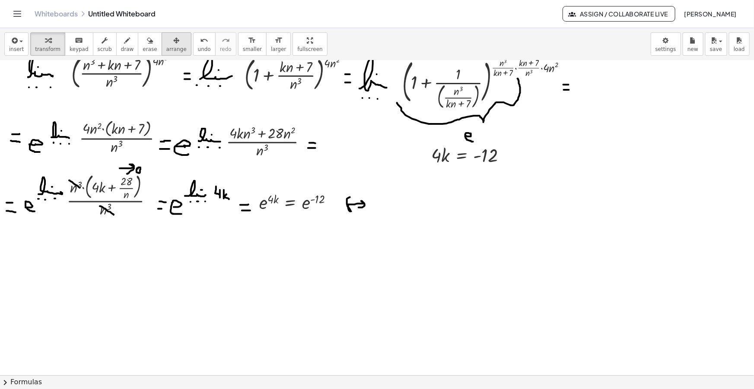
click at [166, 46] on span "arrange" at bounding box center [176, 49] width 20 height 6
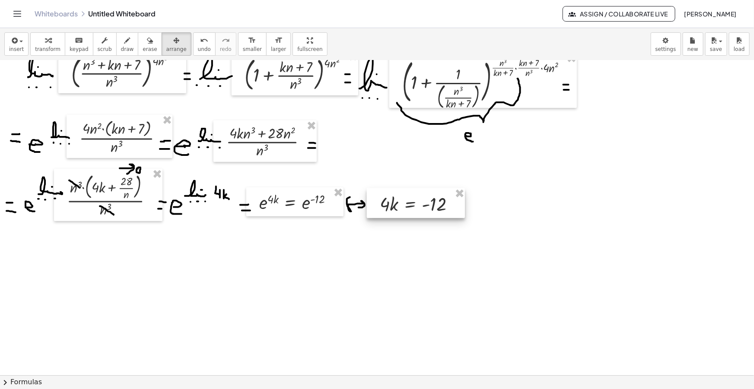
drag, startPoint x: 440, startPoint y: 164, endPoint x: 388, endPoint y: 199, distance: 62.3
click at [390, 200] on div at bounding box center [416, 203] width 98 height 30
click at [121, 38] on div "button" at bounding box center [127, 40] width 13 height 10
drag, startPoint x: 473, startPoint y: 205, endPoint x: 464, endPoint y: 209, distance: 10.1
click at [474, 211] on div at bounding box center [377, 207] width 754 height 686
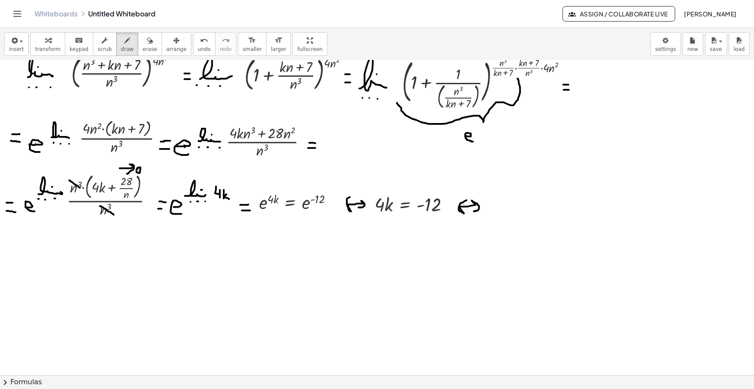
drag, startPoint x: 459, startPoint y: 209, endPoint x: 467, endPoint y: 200, distance: 11.6
click at [467, 200] on div at bounding box center [377, 207] width 754 height 686
click at [18, 41] on span "button" at bounding box center [19, 41] width 2 height 6
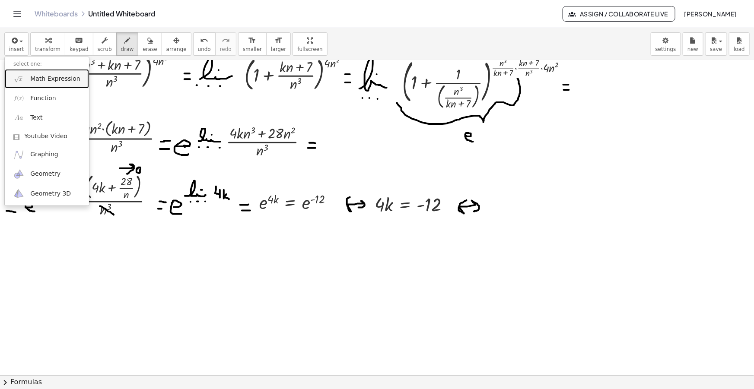
click at [55, 78] on span "Math Expression" at bounding box center [55, 79] width 50 height 9
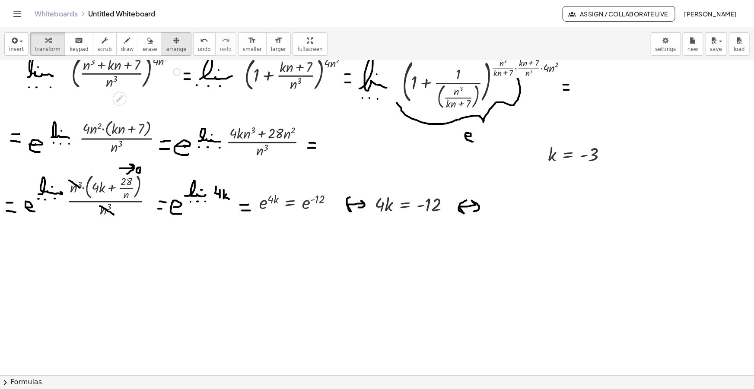
click at [166, 51] on span "arrange" at bounding box center [176, 49] width 20 height 6
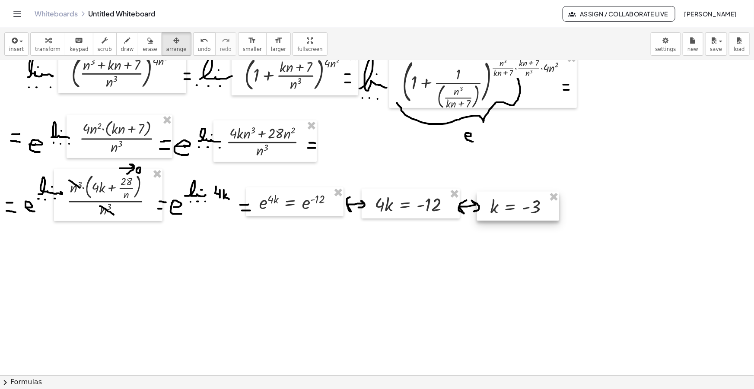
drag, startPoint x: 589, startPoint y: 158, endPoint x: 536, endPoint y: 242, distance: 99.3
click at [532, 210] on div at bounding box center [518, 206] width 82 height 29
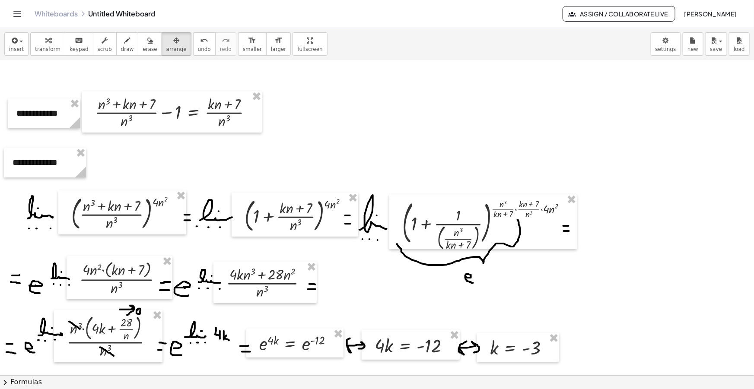
scroll to position [0, 0]
